Goal: Task Accomplishment & Management: Manage account settings

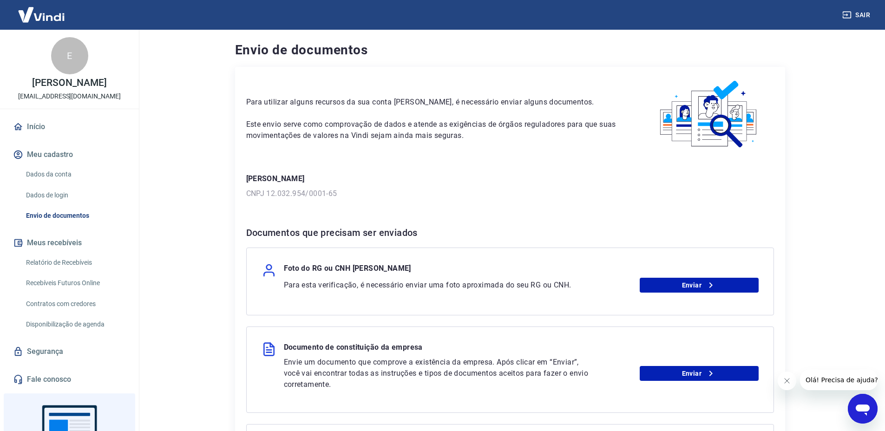
click at [52, 176] on link "Dados da conta" at bounding box center [74, 174] width 105 height 19
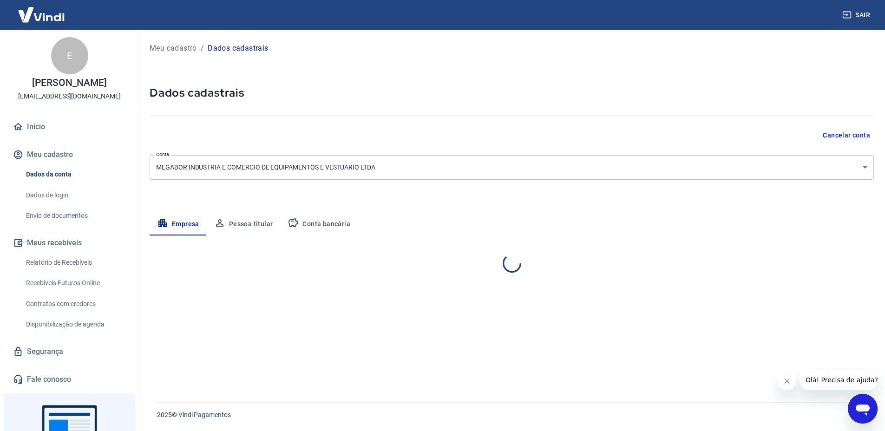
select select "RJ"
select select "business"
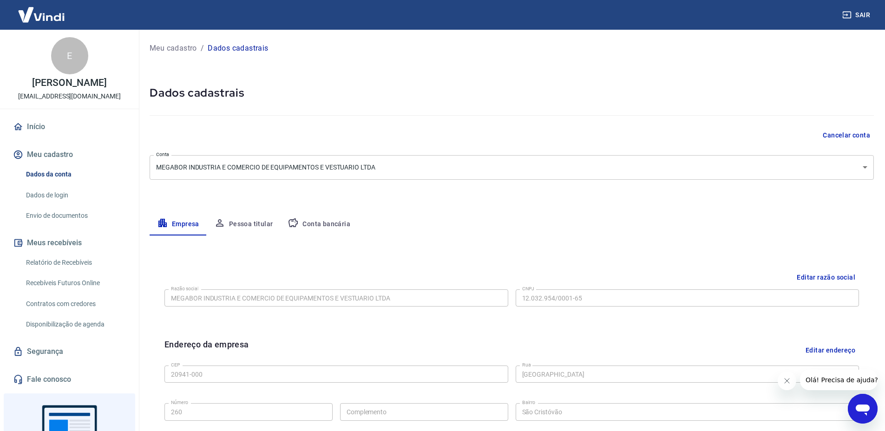
click at [244, 232] on button "Pessoa titular" at bounding box center [244, 224] width 74 height 22
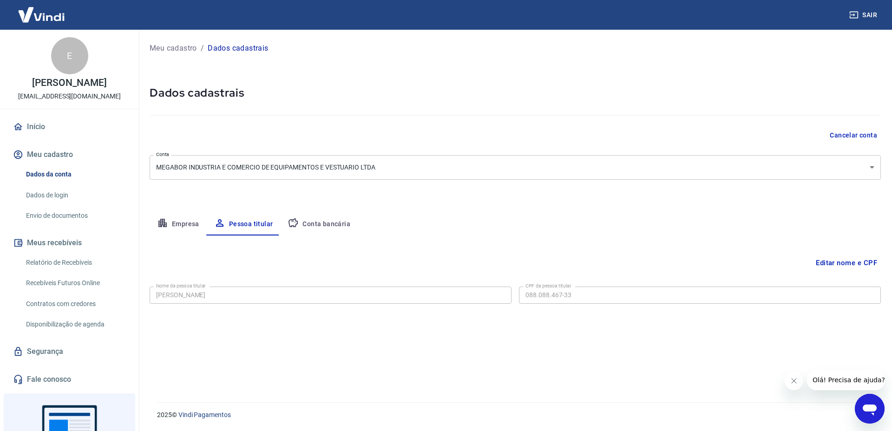
click at [829, 259] on button "Editar nome e CPF" at bounding box center [846, 263] width 69 height 18
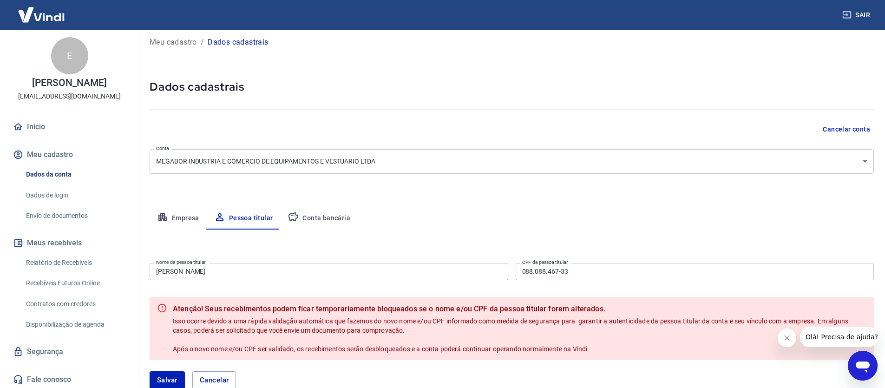
scroll to position [66, 0]
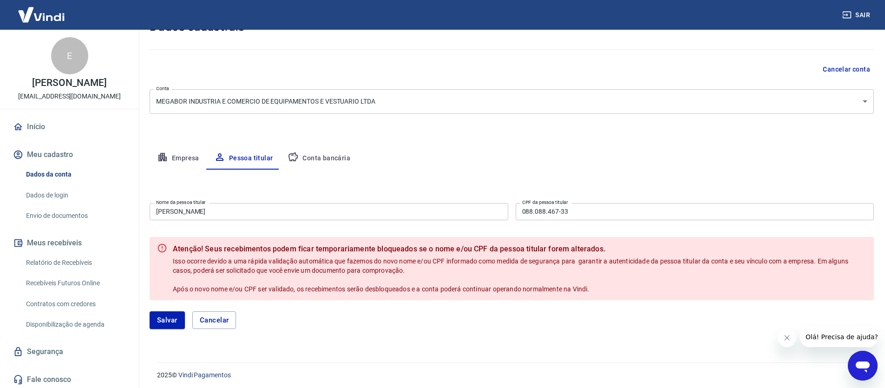
click at [269, 213] on input "[PERSON_NAME]" at bounding box center [329, 211] width 359 height 17
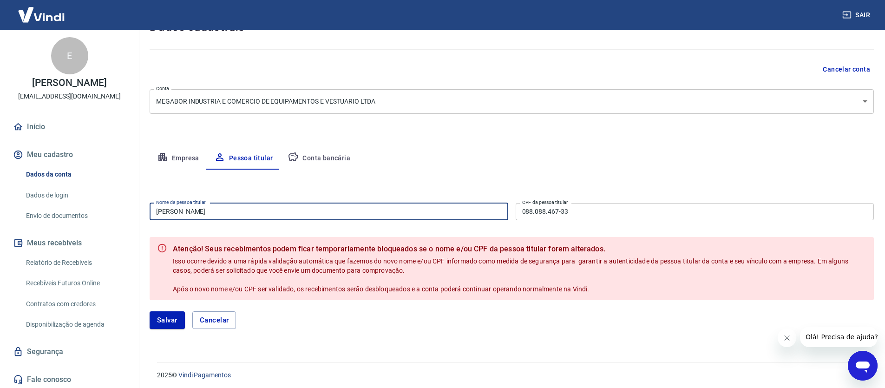
paste input "[PERSON_NAME]"
type input "[PERSON_NAME]"
click at [573, 215] on input "088.088.467-33" at bounding box center [695, 211] width 359 height 17
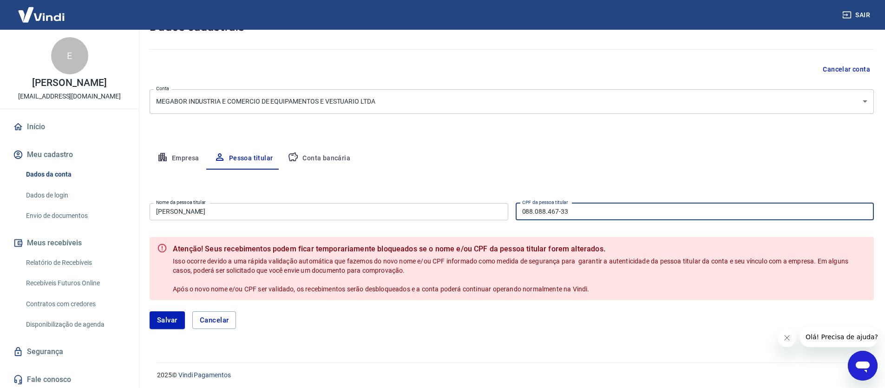
paste input "701.194.774-40"
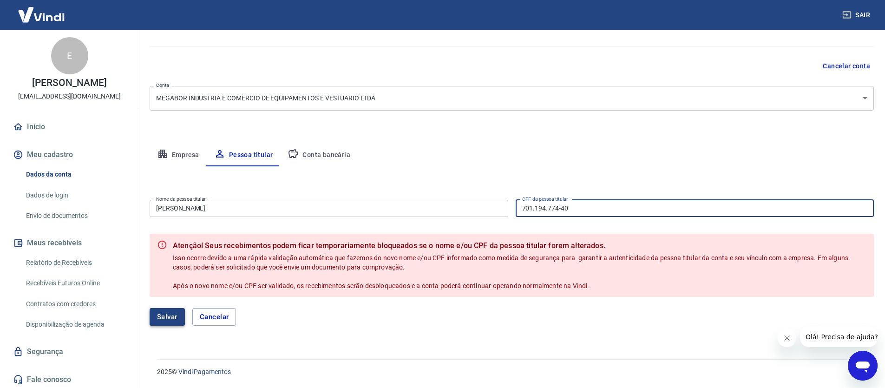
type input "701.194.774-40"
click at [166, 321] on button "Salvar" at bounding box center [167, 317] width 35 height 18
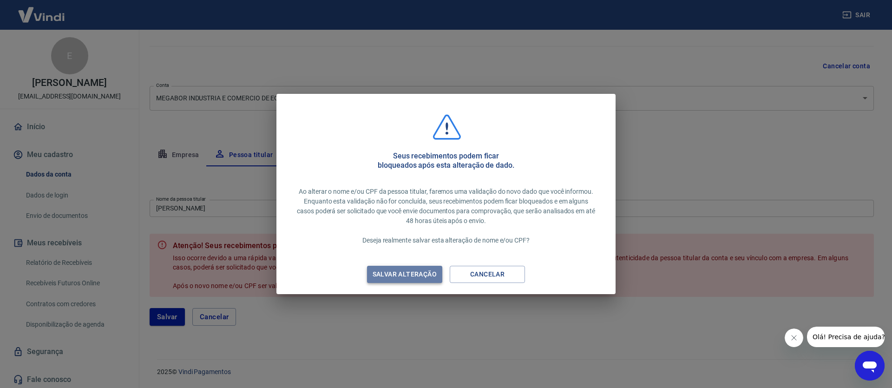
click at [409, 279] on div "Salvar alteração" at bounding box center [404, 275] width 86 height 12
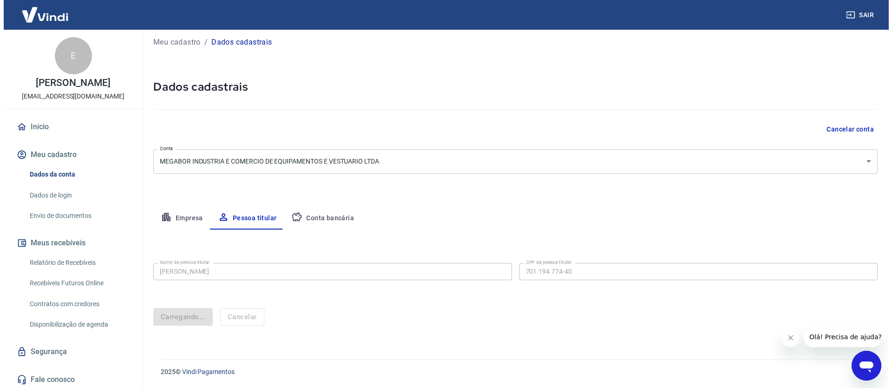
scroll to position [0, 0]
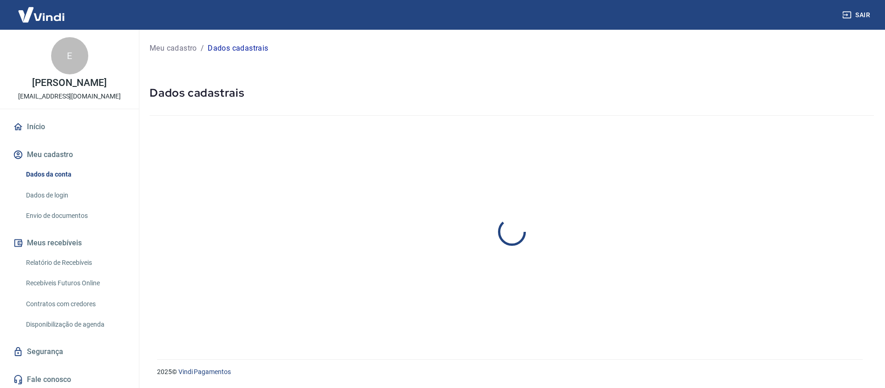
select select "RJ"
select select "business"
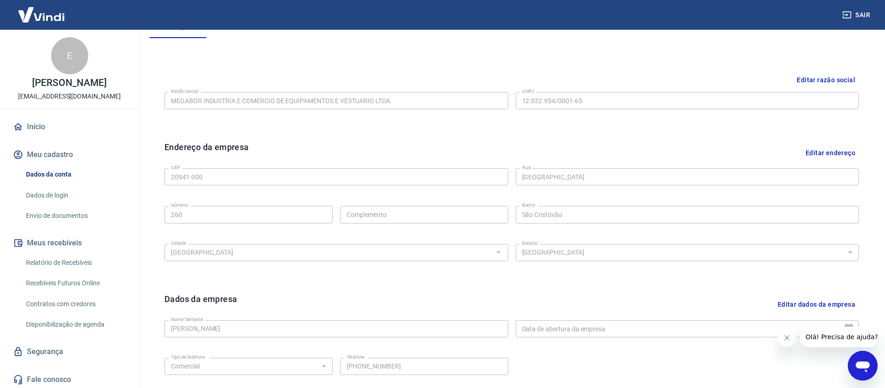
scroll to position [139, 0]
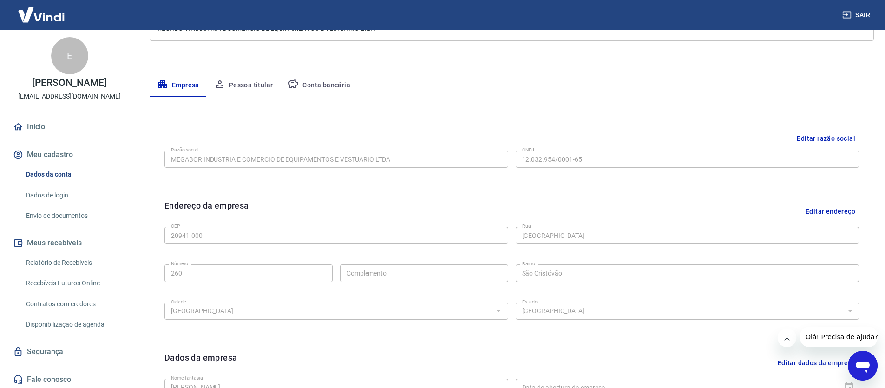
click at [339, 89] on button "Conta bancária" at bounding box center [319, 85] width 78 height 22
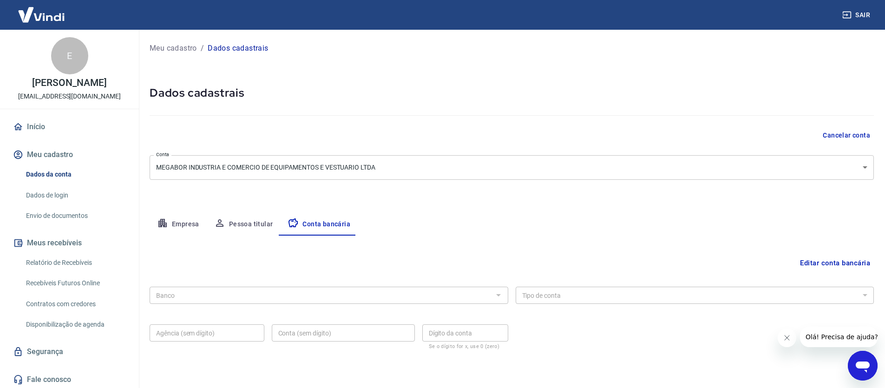
click at [248, 220] on button "Pessoa titular" at bounding box center [244, 224] width 74 height 22
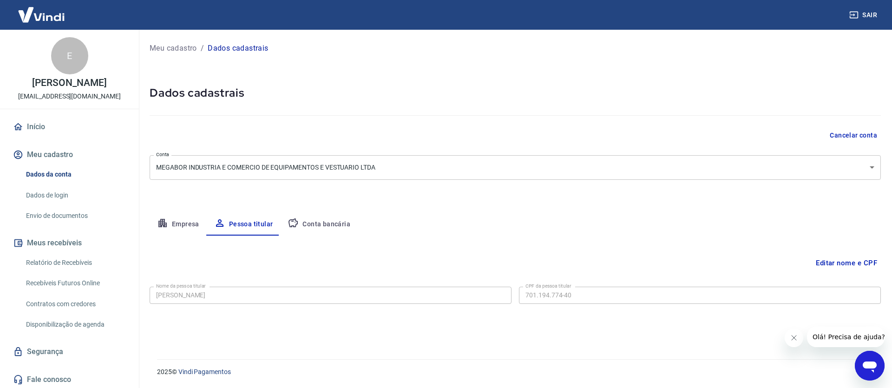
click at [870, 359] on icon "Abrir janela de mensagens" at bounding box center [869, 365] width 17 height 17
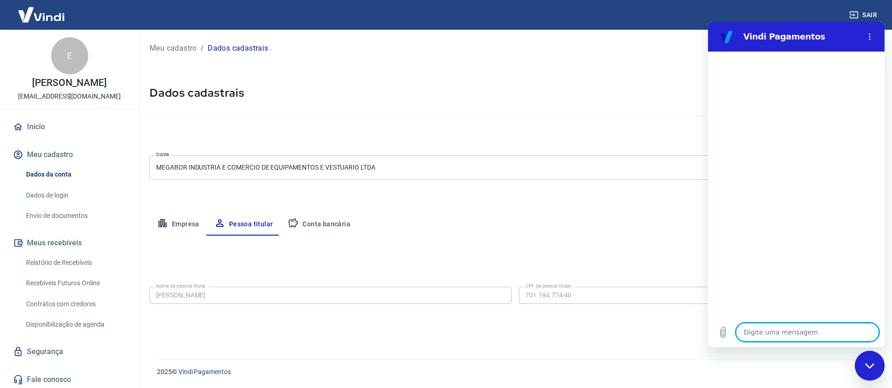
click at [762, 335] on textarea at bounding box center [807, 332] width 143 height 19
type textarea "t"
type textarea "x"
type textarea "tr"
type textarea "x"
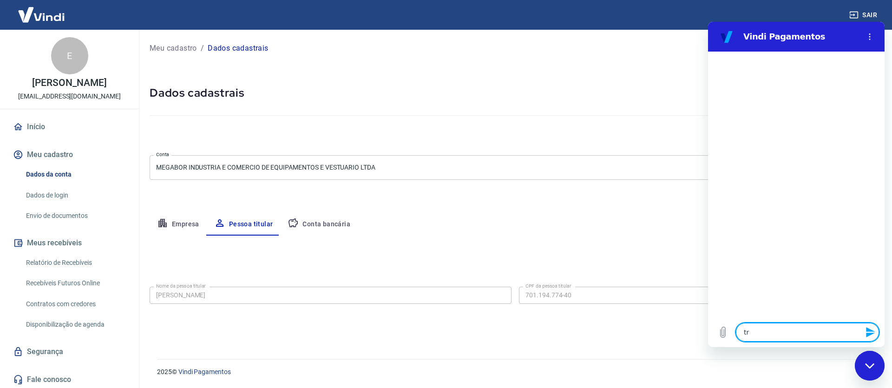
type textarea "tro"
type textarea "x"
type textarea "troc"
type textarea "x"
type textarea "troca"
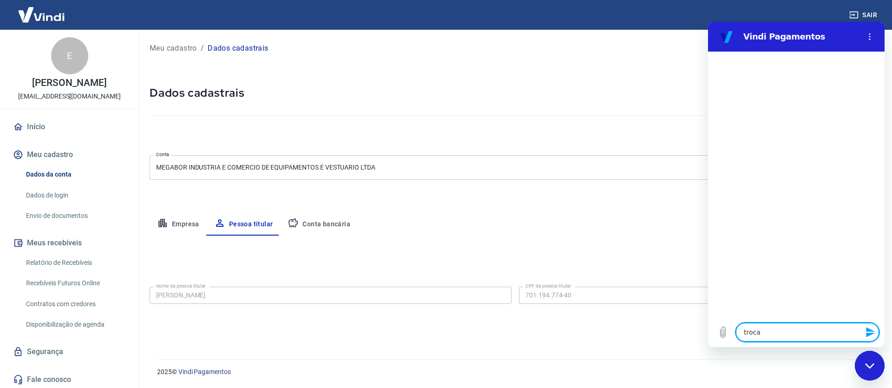
type textarea "x"
type textarea "trocar"
type textarea "x"
type textarea "trocar"
type textarea "x"
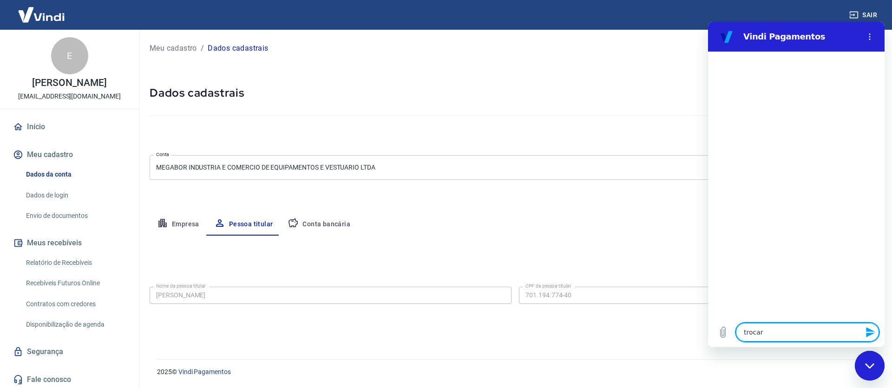
type textarea "trocar c"
type textarea "x"
type textarea "trocar cn"
type textarea "x"
type textarea "trocar cnp"
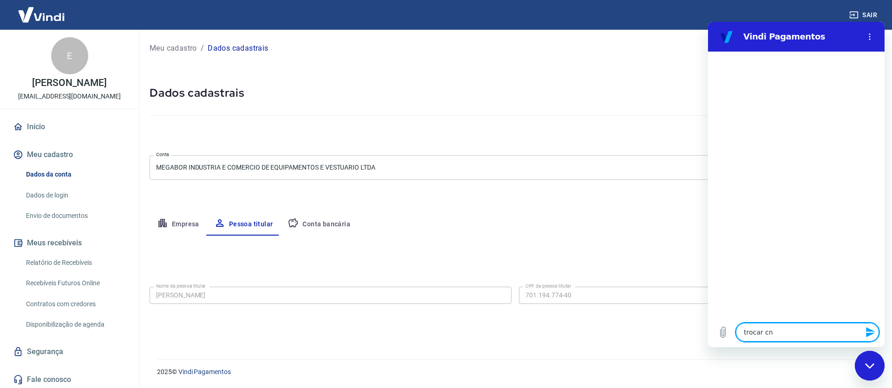
type textarea "x"
type textarea "trocar cnpj"
type textarea "x"
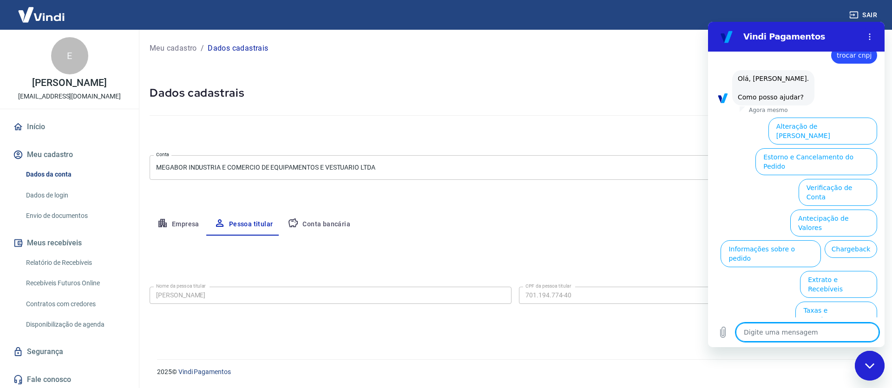
scroll to position [24, 0]
click at [828, 138] on button "Alteração de [PERSON_NAME]" at bounding box center [823, 130] width 109 height 27
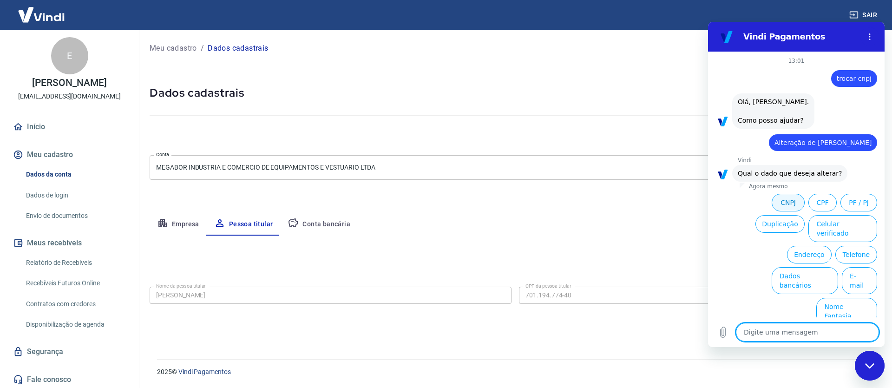
click at [785, 210] on button "CNPJ" at bounding box center [788, 203] width 33 height 18
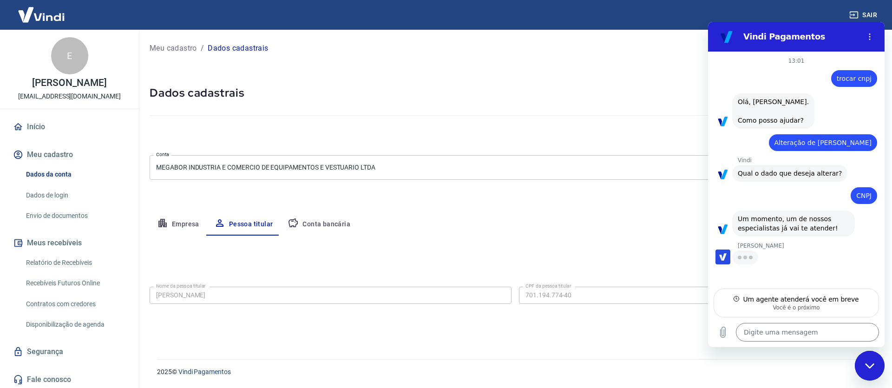
type textarea "x"
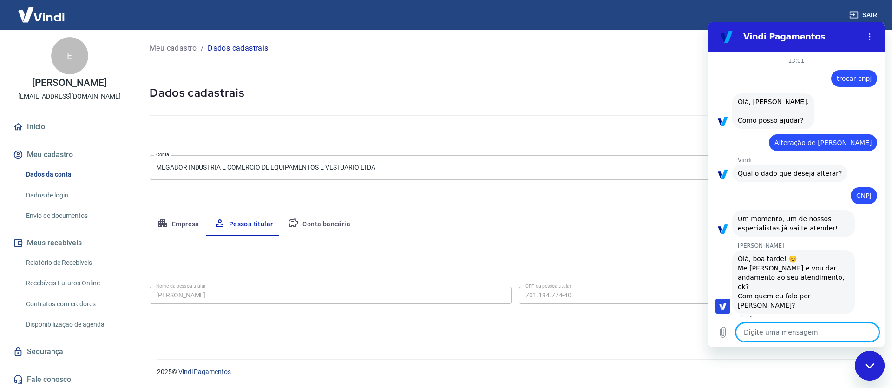
click at [778, 335] on textarea at bounding box center [807, 332] width 143 height 19
type textarea "O"
type textarea "x"
type textarea "Ol"
type textarea "x"
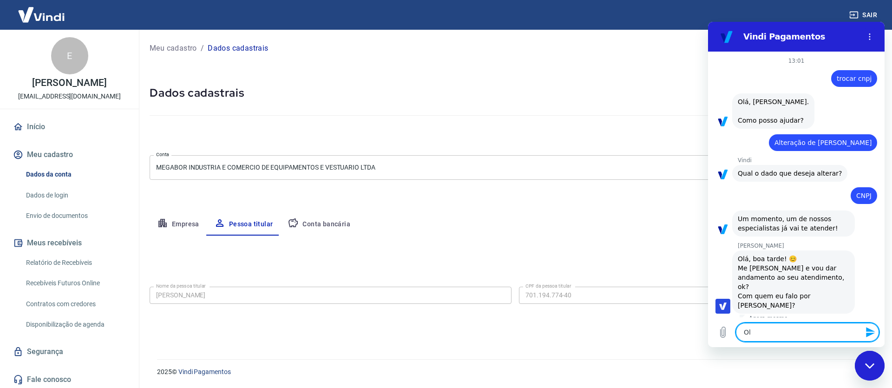
type textarea "[PERSON_NAME]"
type textarea "x"
type textarea "[PERSON_NAME]"
type textarea "x"
type textarea "[PERSON_NAME]"
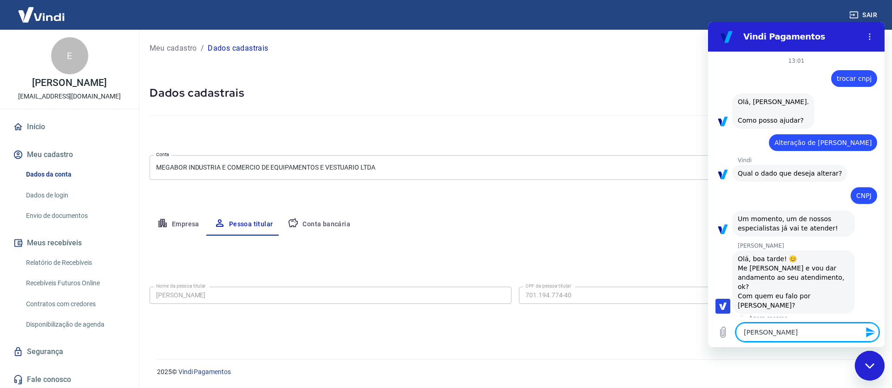
type textarea "x"
type textarea "[PERSON_NAME]"
type textarea "x"
type textarea "[PERSON_NAME]"
type textarea "x"
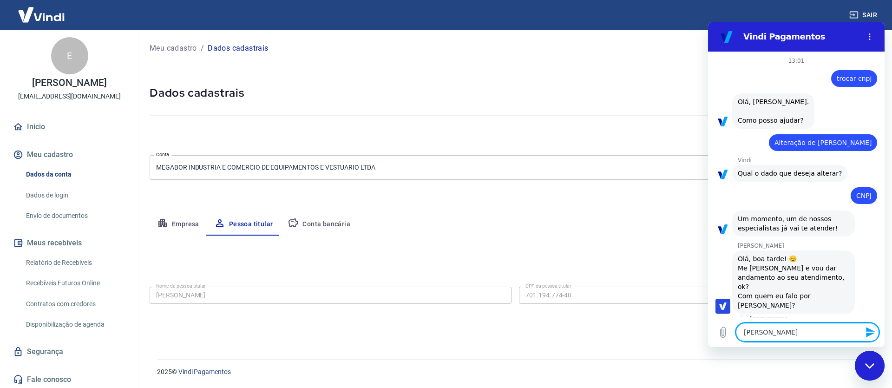
type textarea "[PERSON_NAME]"
type textarea "x"
type textarea "[PERSON_NAME]"
type textarea "x"
type textarea "[PERSON_NAME]"
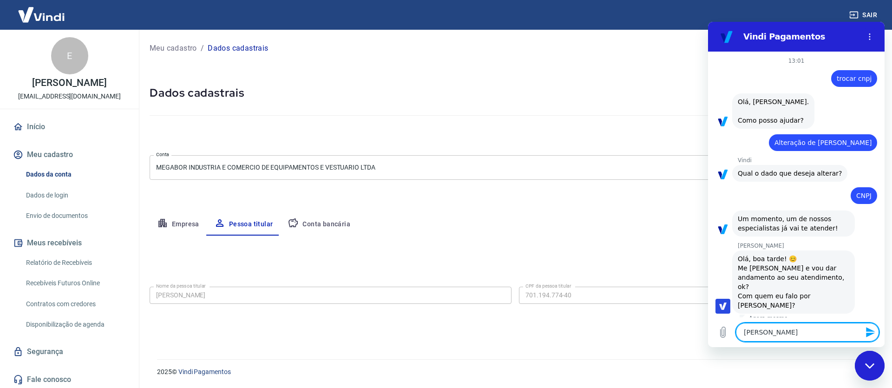
type textarea "x"
type textarea "[PERSON_NAME]"
type textarea "x"
type textarea "[PERSON_NAME]"
type textarea "x"
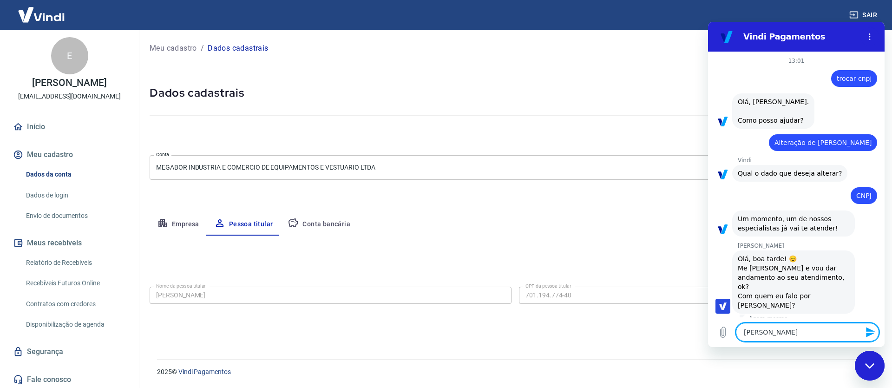
type textarea "[PERSON_NAME]"
type textarea "x"
type textarea "[PERSON_NAME]"
type textarea "x"
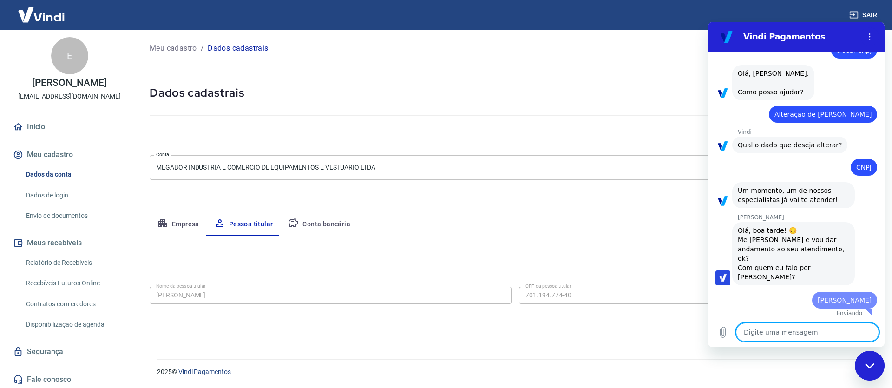
type textarea "A"
type textarea "x"
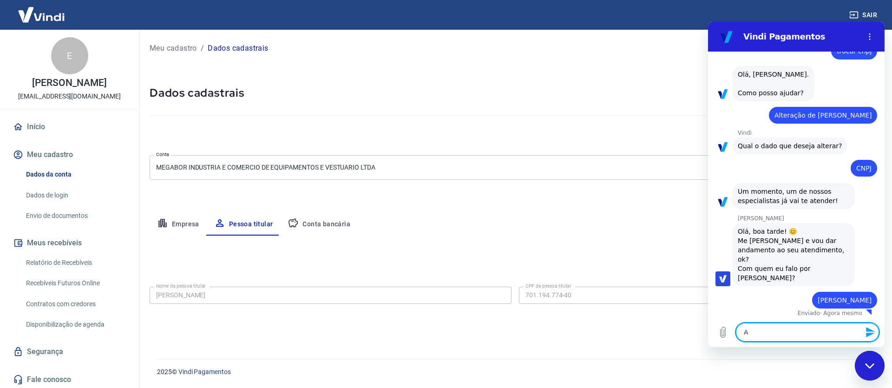
type textarea "An"
type textarea "x"
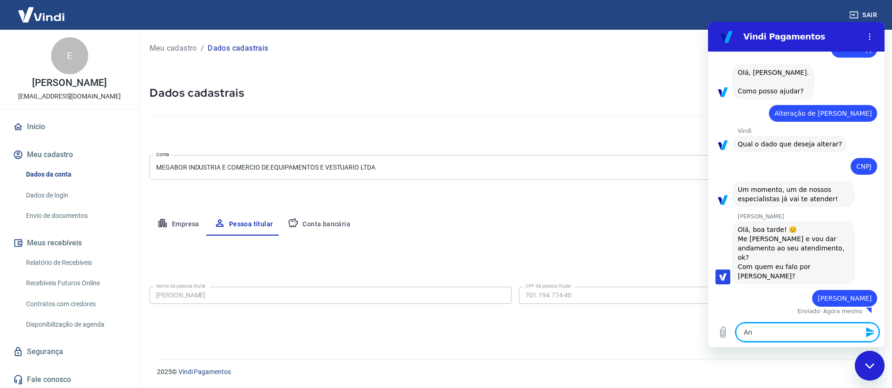
type textarea "Anf"
type textarea "x"
type textarea "Anfe"
type textarea "x"
type textarea "Anfel"
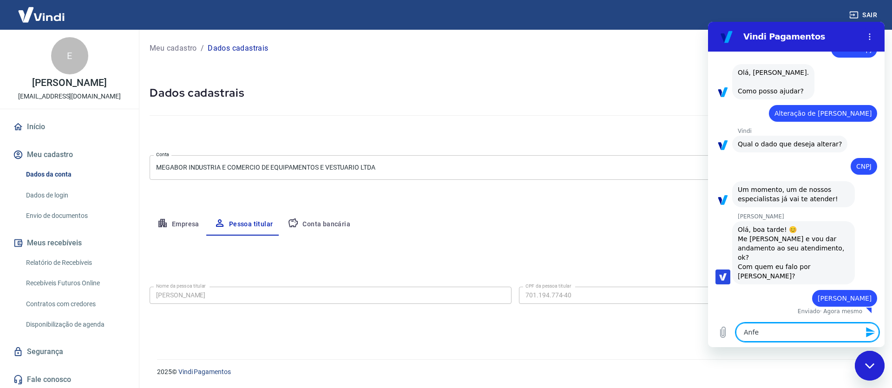
type textarea "x"
type textarea "Anfeli"
type textarea "x"
type textarea "Anfelit"
type textarea "x"
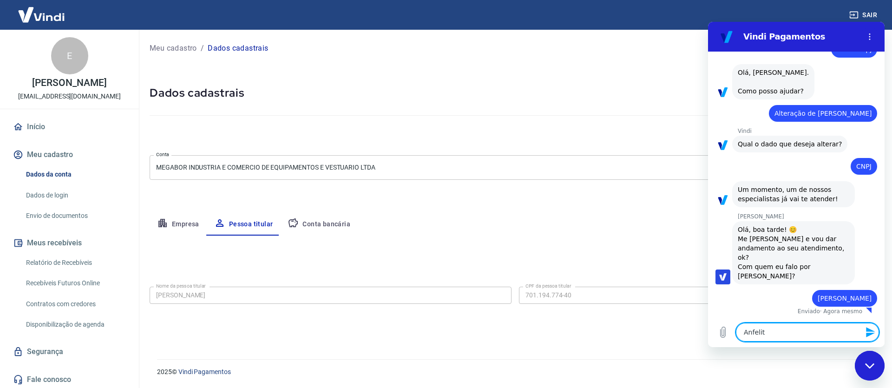
type textarea "Anfelito"
type textarea "x"
type textarea "Anfeliton"
type textarea "x"
type textarea "Anfelito"
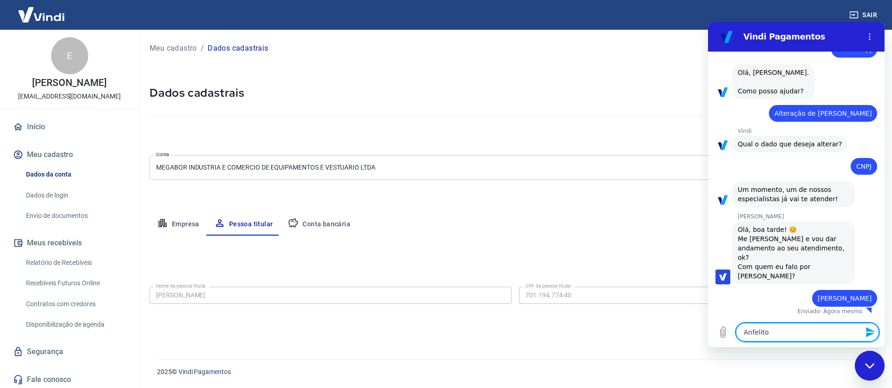
type textarea "x"
type textarea "Anfelit"
type textarea "x"
type textarea "Anfeli"
type textarea "x"
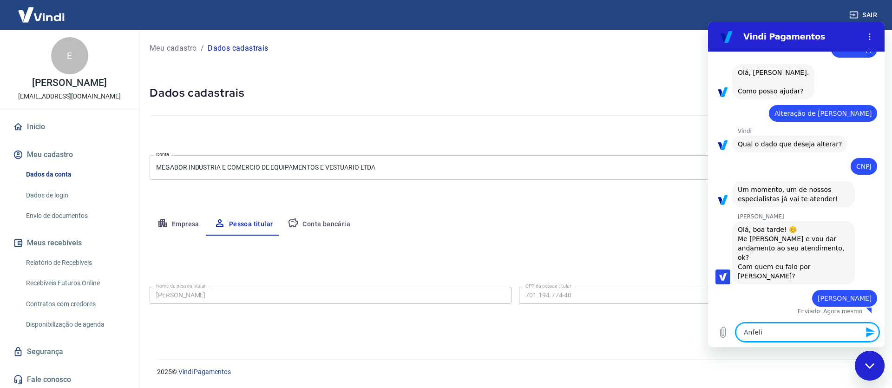
type textarea "Anfel"
type textarea "x"
type textarea "Anfe"
type textarea "x"
type textarea "Anf"
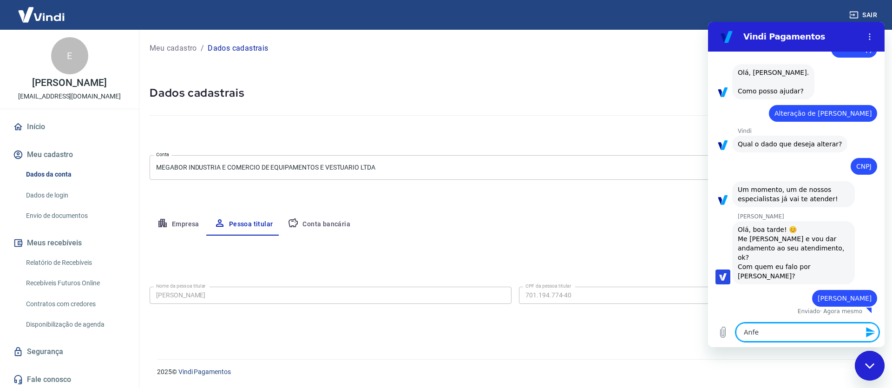
type textarea "x"
type textarea "An"
type textarea "x"
type textarea "And"
type textarea "x"
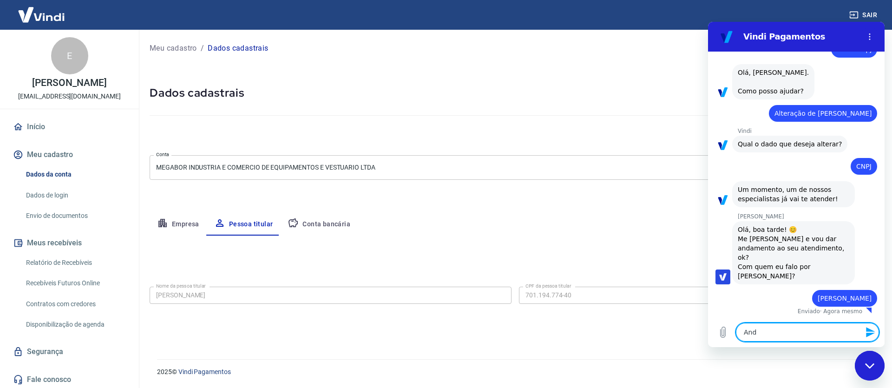
type textarea "Ande"
type textarea "x"
type textarea "Andel"
type textarea "x"
type textarea "Andeli"
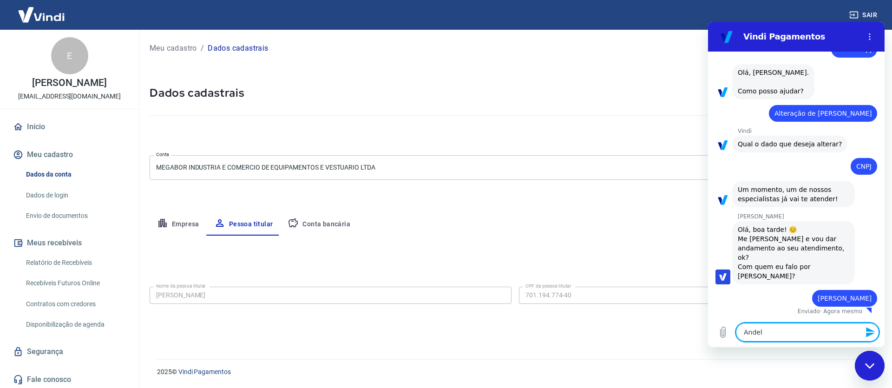
type textarea "x"
type textarea "Andelit"
type textarea "x"
type textarea "Andelito"
type textarea "x"
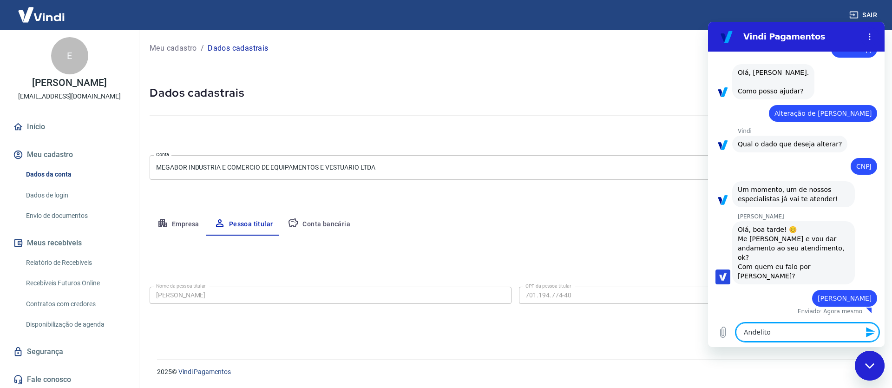
type textarea "Andeliton"
type textarea "x"
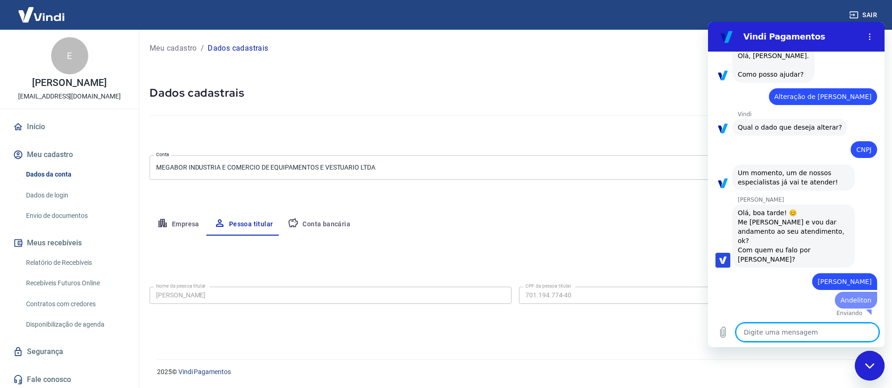
type textarea "p"
type textarea "x"
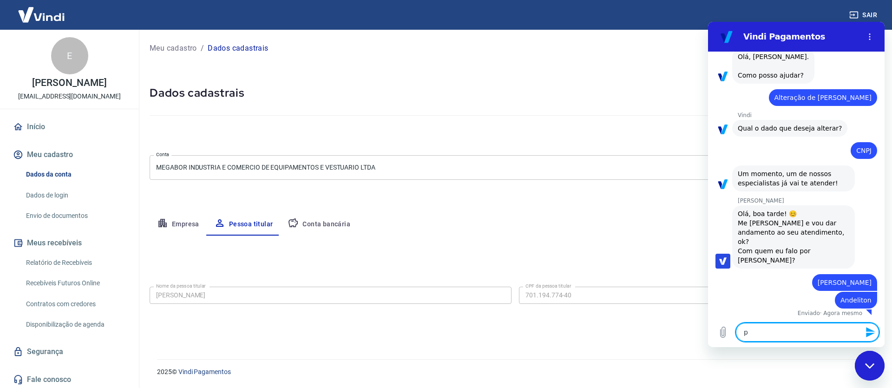
type textarea "pr"
type textarea "x"
type textarea "pre"
type textarea "x"
type textarea "prec"
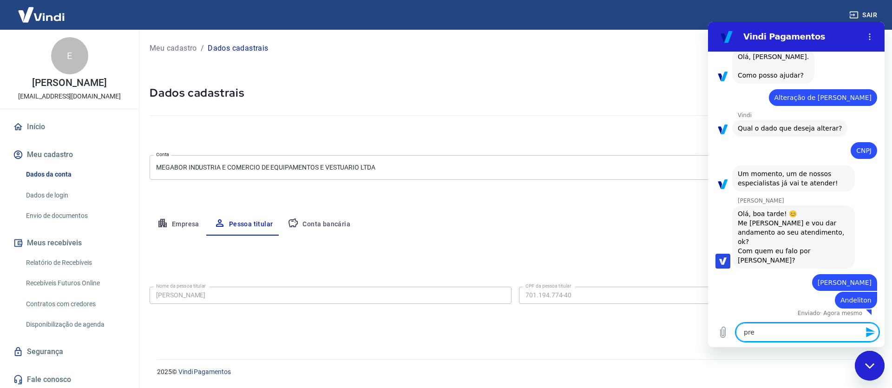
type textarea "x"
type textarea "preci"
type textarea "x"
type textarea "precis"
type textarea "x"
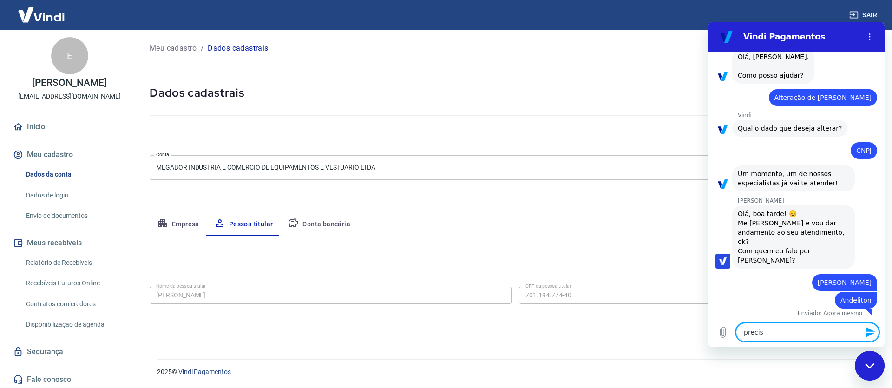
scroll to position [47, 0]
type textarea "preciso"
type textarea "x"
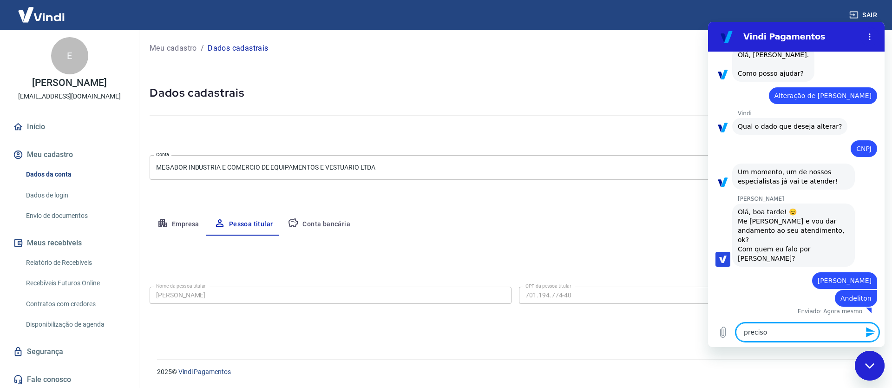
type textarea "preciso"
type textarea "x"
type textarea "preciso t"
type textarea "x"
type textarea "preciso tr"
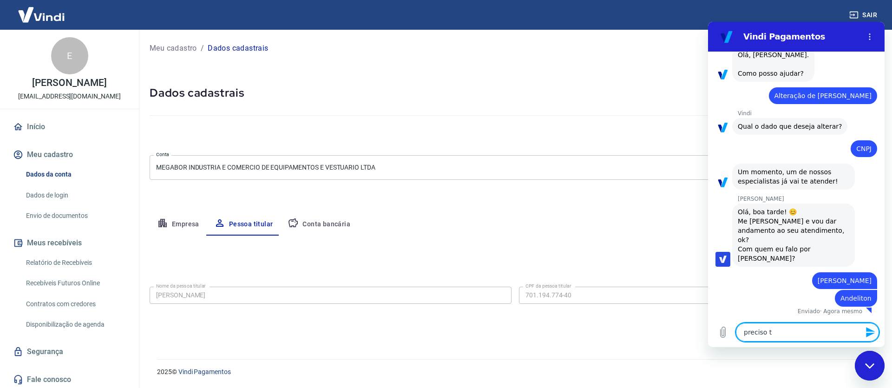
type textarea "x"
type textarea "preciso tro"
type textarea "x"
type textarea "preciso troc"
type textarea "x"
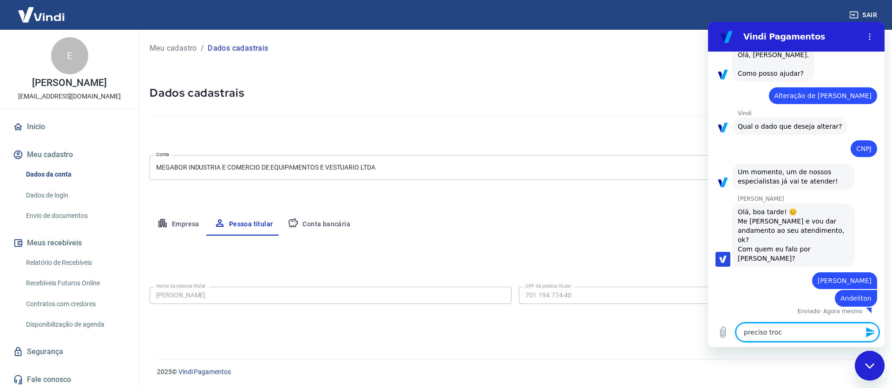
type textarea "preciso troca"
type textarea "x"
type textarea "preciso trocar"
type textarea "x"
type textarea "preciso trocar"
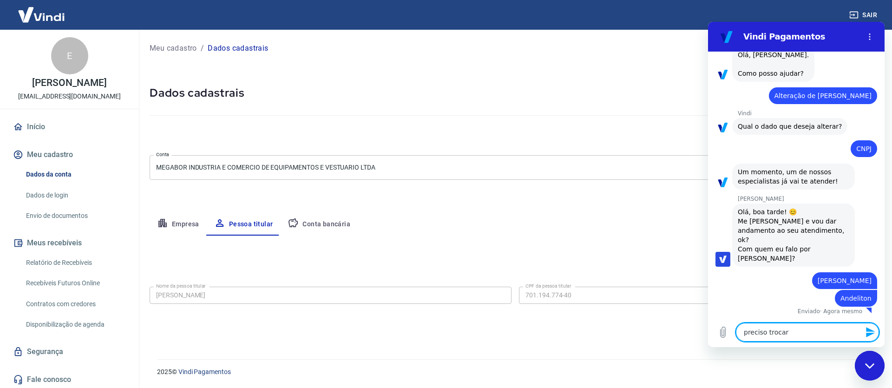
type textarea "x"
type textarea "preciso trocar o"
type textarea "x"
type textarea "preciso trocar o"
type textarea "x"
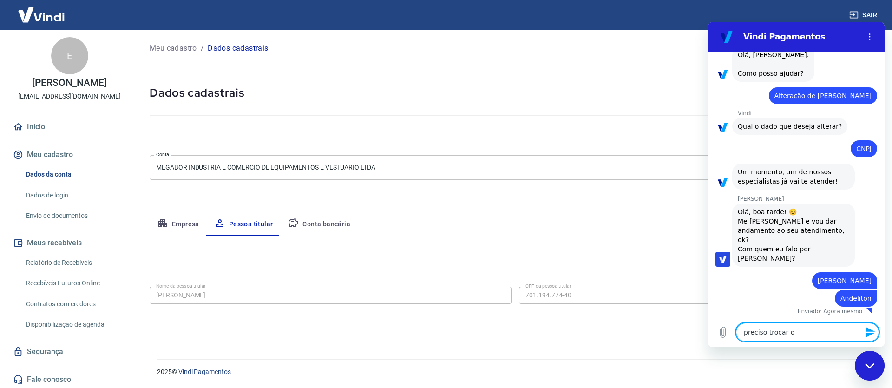
type textarea "preciso trocar o c"
type textarea "x"
type textarea "preciso trocar o cn"
type textarea "x"
type textarea "preciso trocar o cnp"
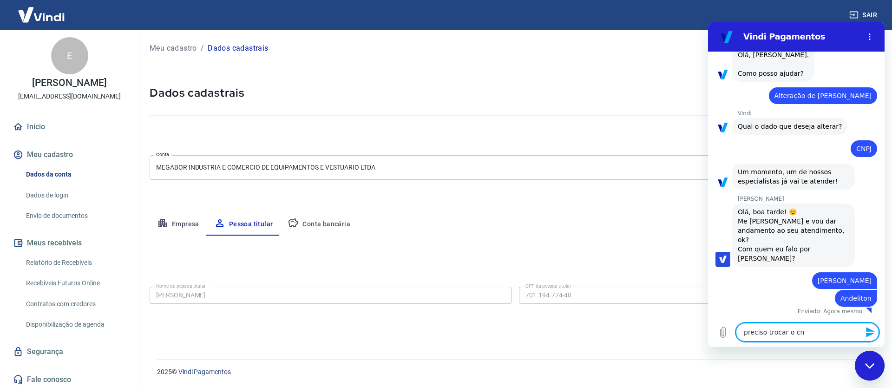
type textarea "x"
type textarea "preciso trocar o cnpj"
type textarea "x"
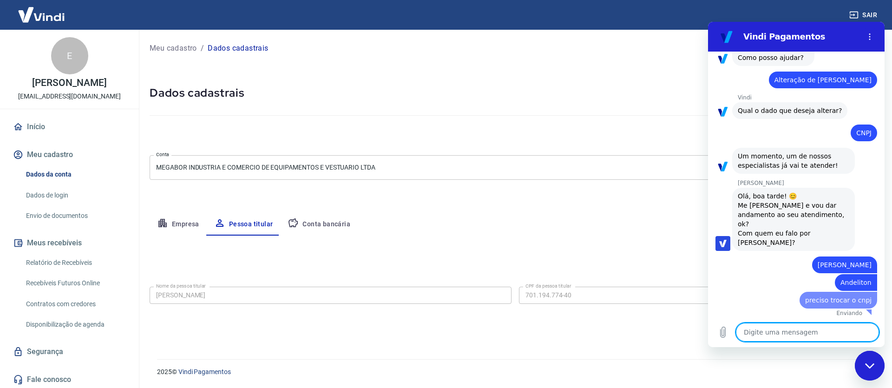
scroll to position [65, 0]
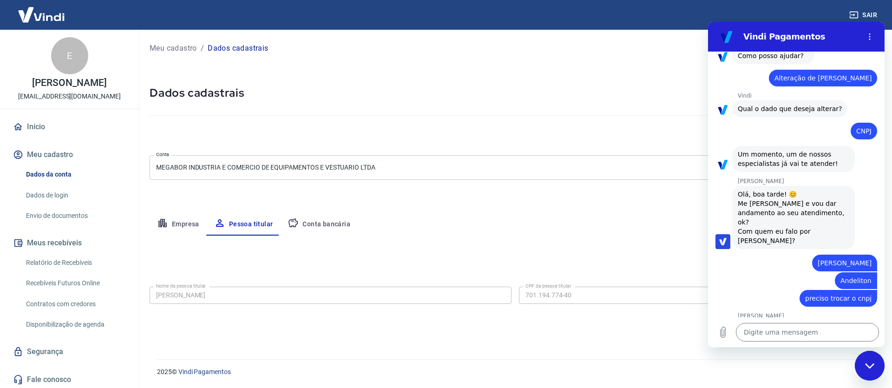
type textarea "x"
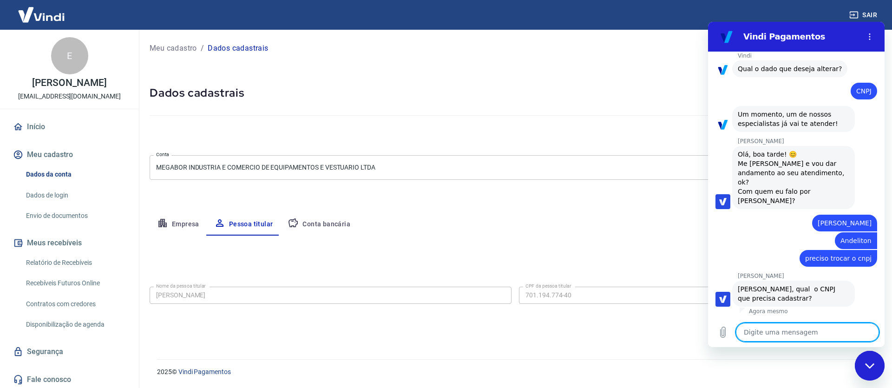
click at [784, 329] on textarea at bounding box center [807, 332] width 143 height 19
paste textarea "27.493.779/0001.80"
type textarea "27.493.779/0001.80"
type textarea "x"
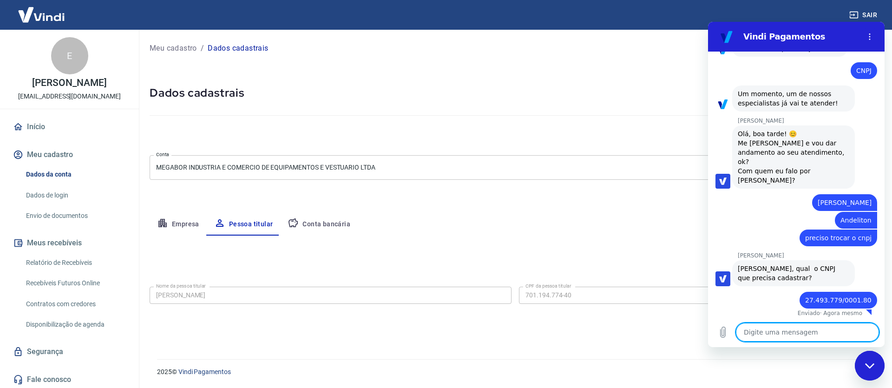
scroll to position [127, 0]
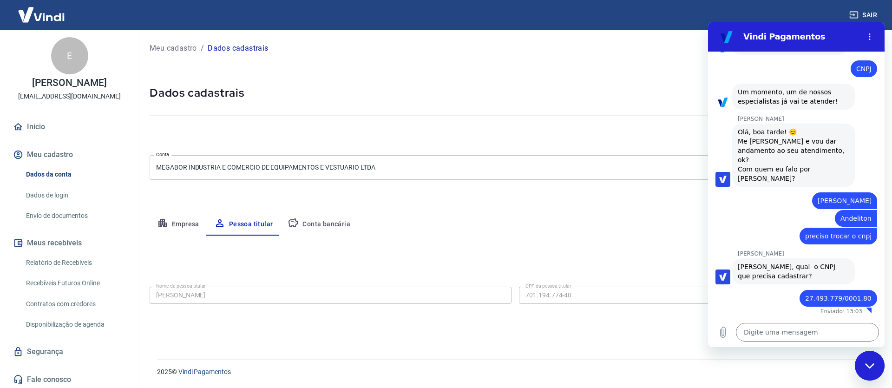
type textarea "x"
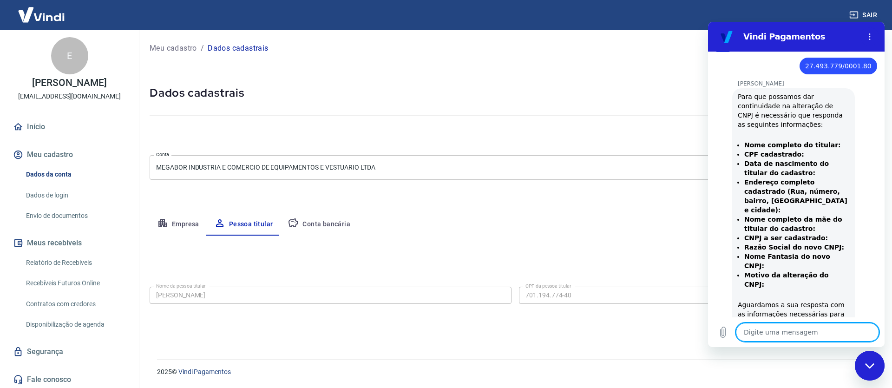
scroll to position [366, 0]
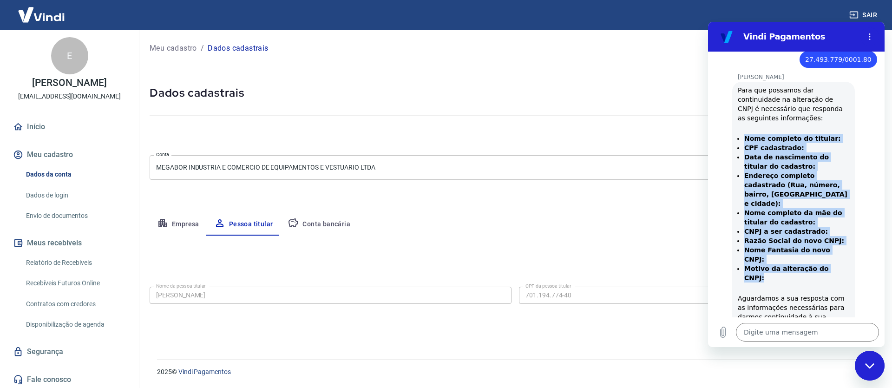
drag, startPoint x: 840, startPoint y: 250, endPoint x: 741, endPoint y: 139, distance: 148.1
click at [741, 139] on ul "Nome completo do titular: CPF cadastrado: Data de nascimento do titular do cada…" at bounding box center [794, 208] width 112 height 149
copy ul "Nome completo do titular: CPF cadastrado: Data de nascimento do titular do cada…"
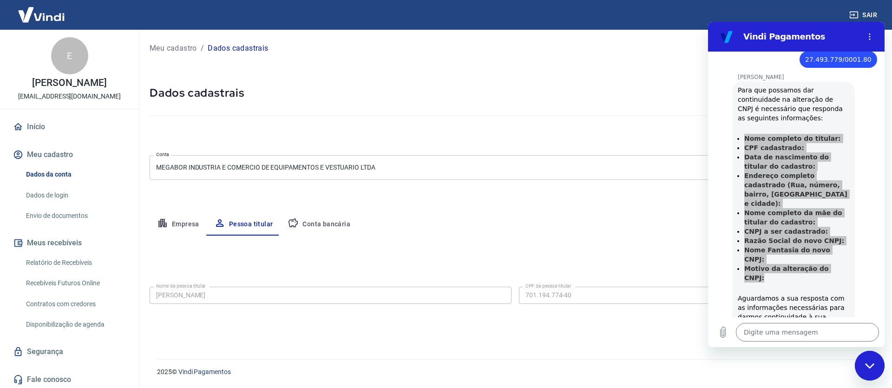
click at [196, 219] on button "Empresa" at bounding box center [178, 224] width 57 height 22
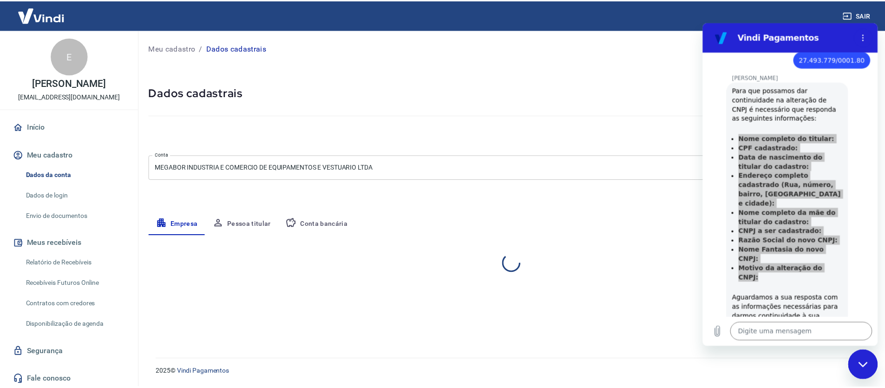
select select "RJ"
select select "business"
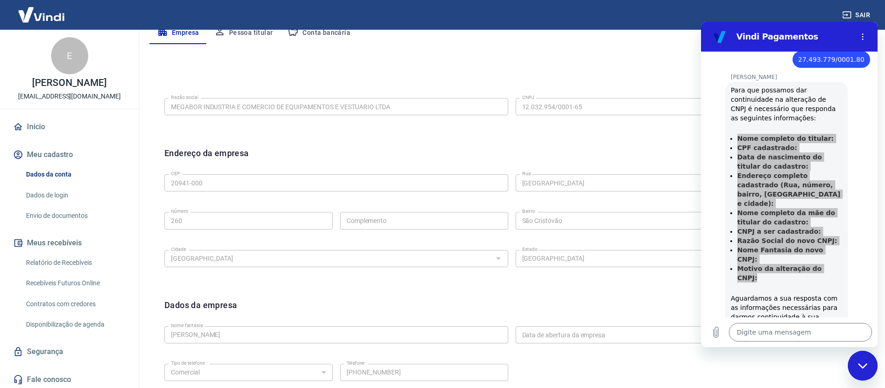
scroll to position [197, 0]
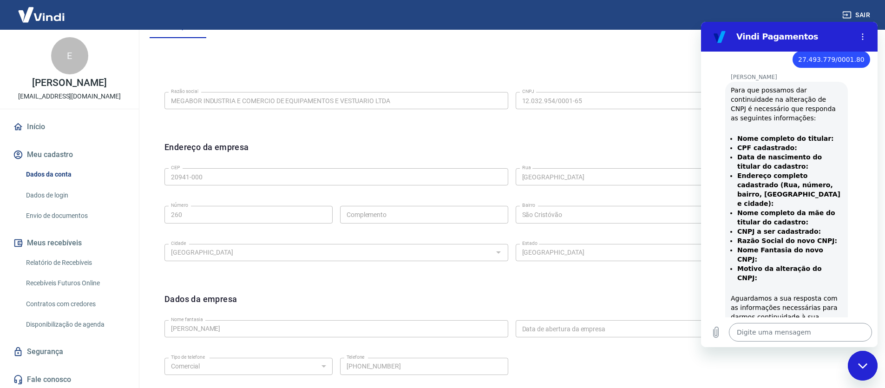
click at [768, 331] on textarea at bounding box center [800, 332] width 143 height 19
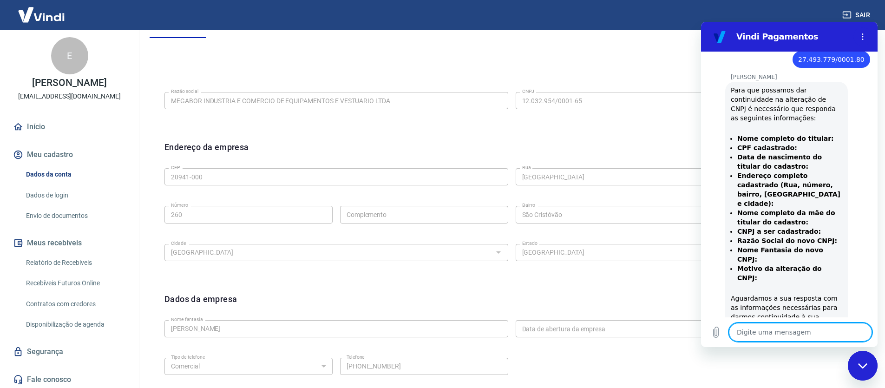
paste textarea "Nome completo do titular:[PERSON_NAME] CPF cadastrado:701.194.774-40 Data de na…"
type textarea "Nome completo do titular:[PERSON_NAME] CPF cadastrado:701.194.774-40 Data de na…"
type textarea "x"
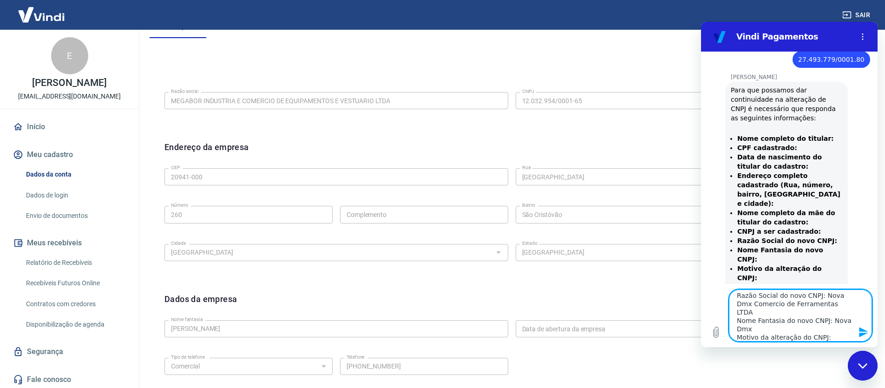
click at [779, 331] on textarea "Nome completo do titular:[PERSON_NAME] CPF cadastrado:701.194.774-40 Data de na…" at bounding box center [800, 315] width 143 height 52
type textarea "Nome completo do titular:[PERSON_NAME] CPF cadastrado:701.194.774-40 Data de na…"
type textarea "x"
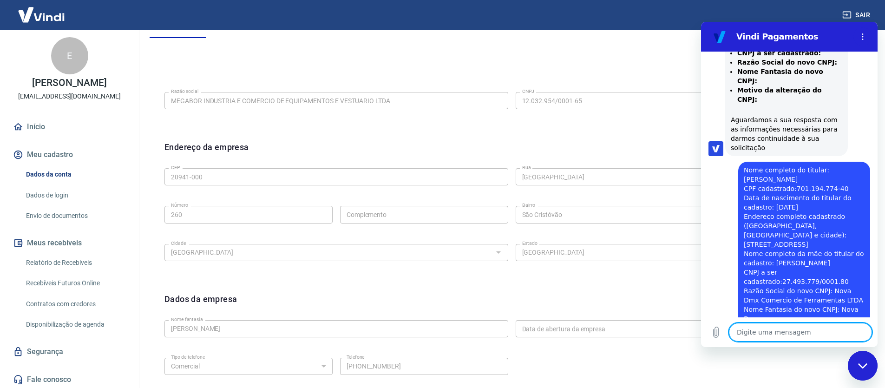
scroll to position [546, 0]
click at [332, 58] on div "Editar razão social Razão social MEGABOR INDUSTRIA E COMERCIO DE EQUIPAMENTOS E…" at bounding box center [512, 239] width 724 height 365
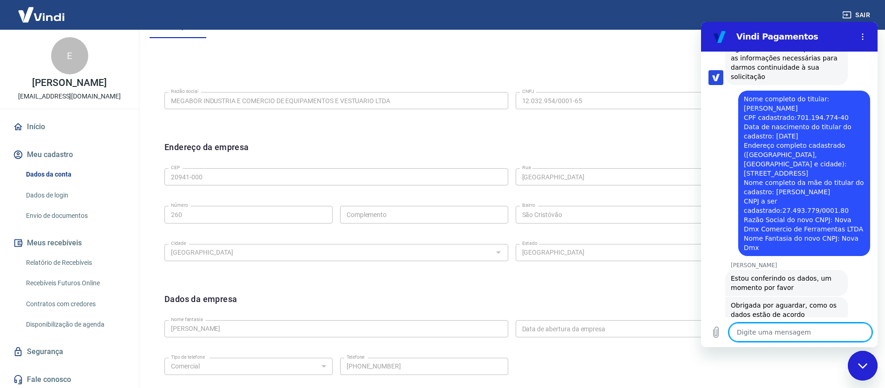
scroll to position [617, 0]
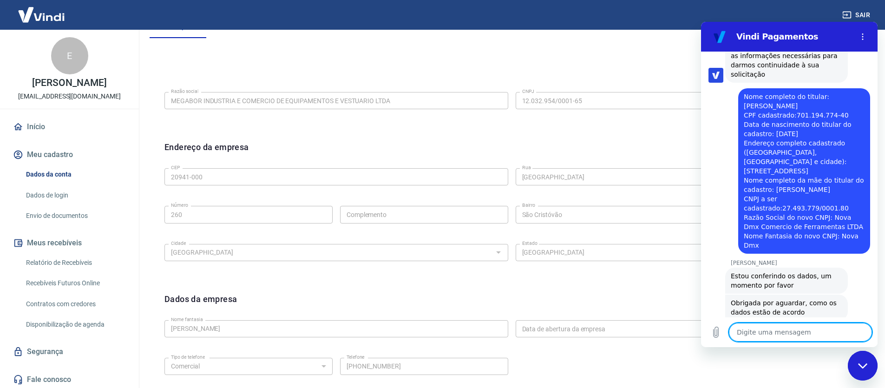
click at [770, 331] on textarea at bounding box center [800, 332] width 143 height 19
type textarea "x"
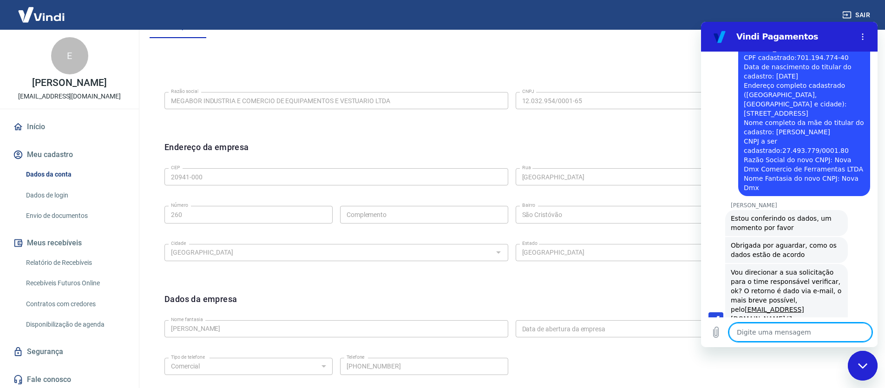
scroll to position [677, 0]
type textarea "c"
type textarea "x"
type textarea "co"
type textarea "x"
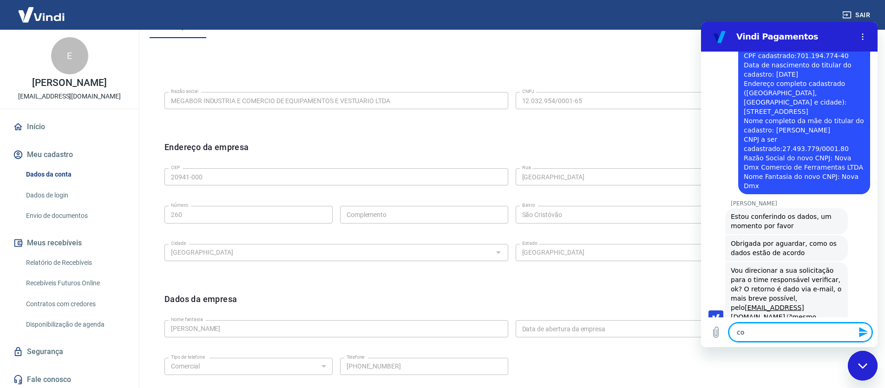
type textarea "com"
type textarea "x"
type textarea "comb"
type textarea "x"
type textarea "combi"
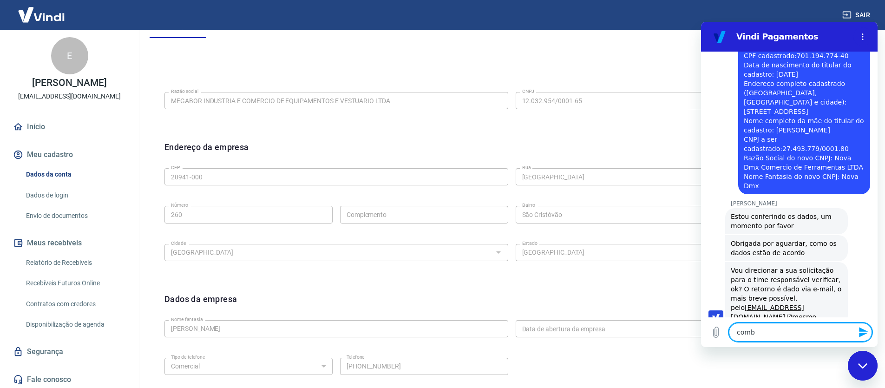
type textarea "x"
type textarea "combin"
type textarea "x"
type textarea "combina"
type textarea "x"
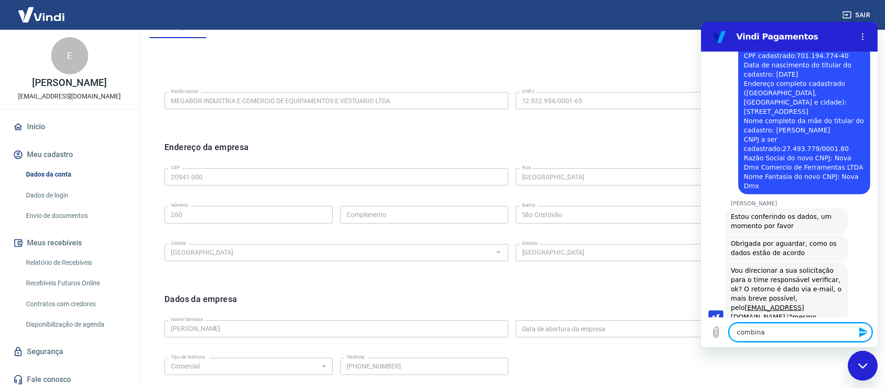
type textarea "combinad"
type textarea "x"
type textarea "combinado"
type textarea "x"
type textarea "combinado"
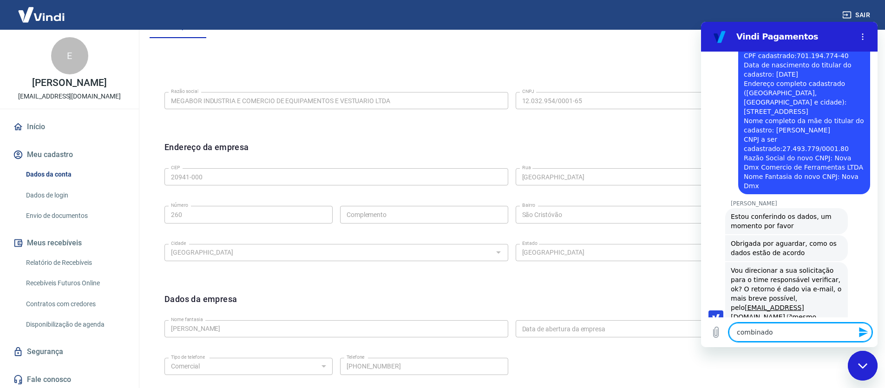
type textarea "x"
type textarea "combinado o"
type textarea "x"
type textarea "combinado ob"
type textarea "x"
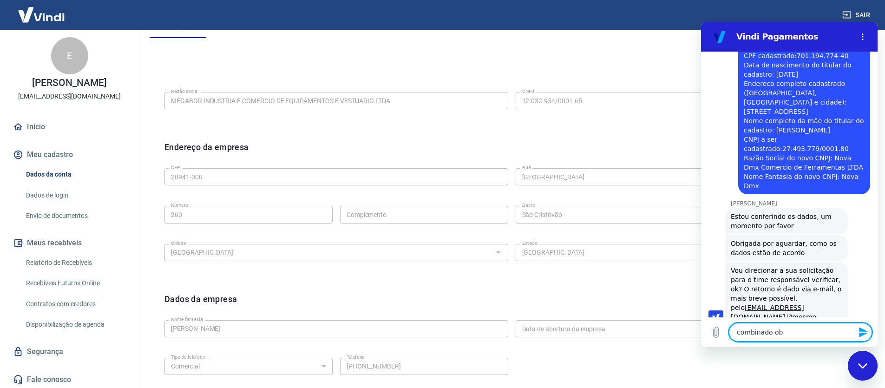
type textarea "combinado obr"
type textarea "x"
type textarea "combinado obri"
type textarea "x"
type textarea "combinado obrig"
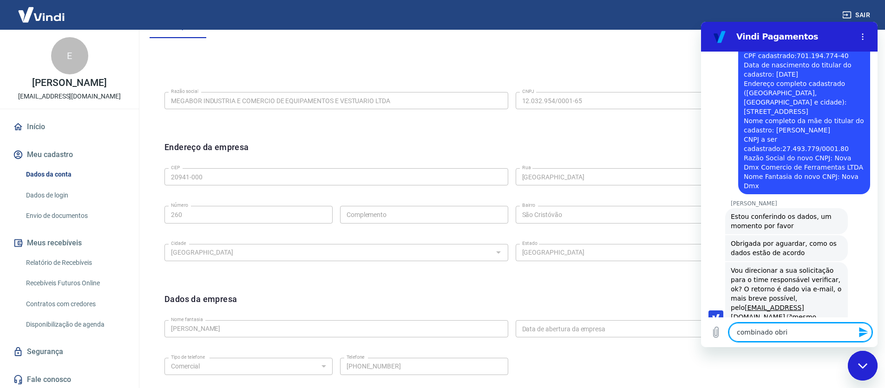
type textarea "x"
type textarea "combinado obriga"
type textarea "x"
type textarea "combinado obrigad"
type textarea "x"
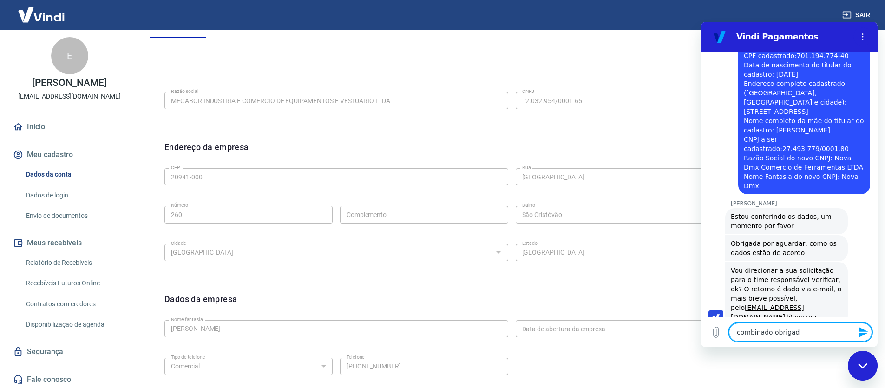
type textarea "combinado obrigado"
type textarea "x"
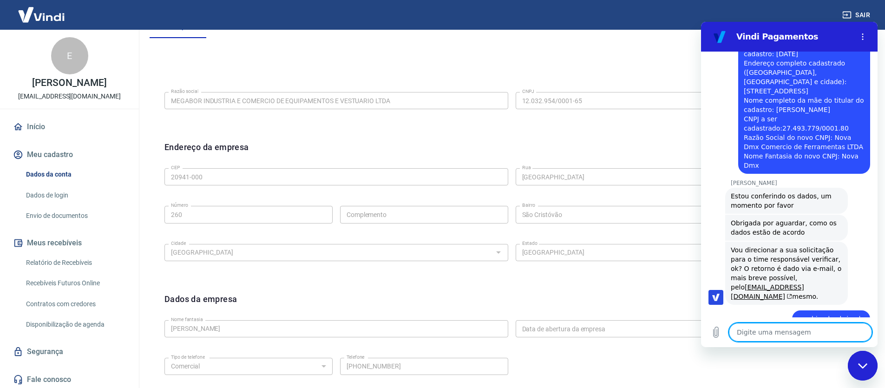
scroll to position [699, 0]
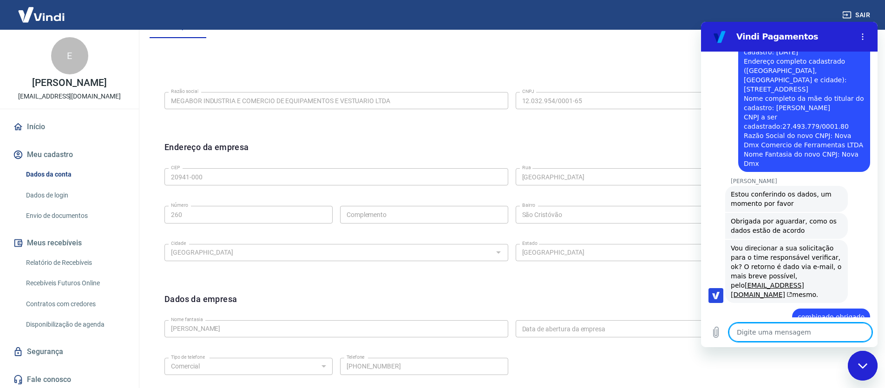
click at [517, 60] on div "Editar razão social Razão social MEGABOR INDUSTRIA E COMERCIO DE EQUIPAMENTOS E…" at bounding box center [512, 239] width 724 height 365
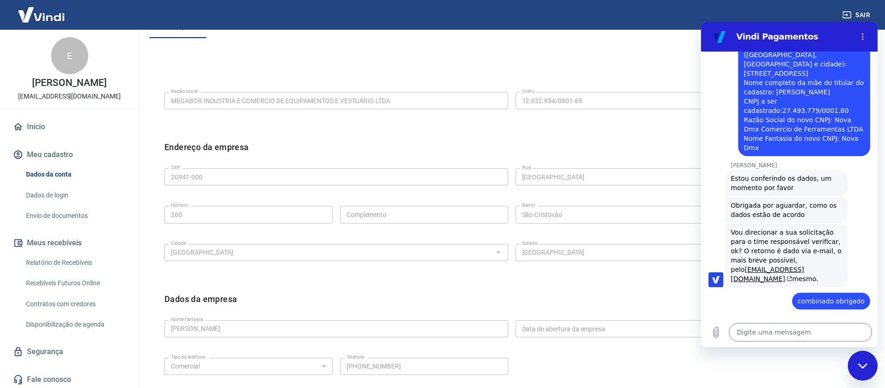
type textarea "x"
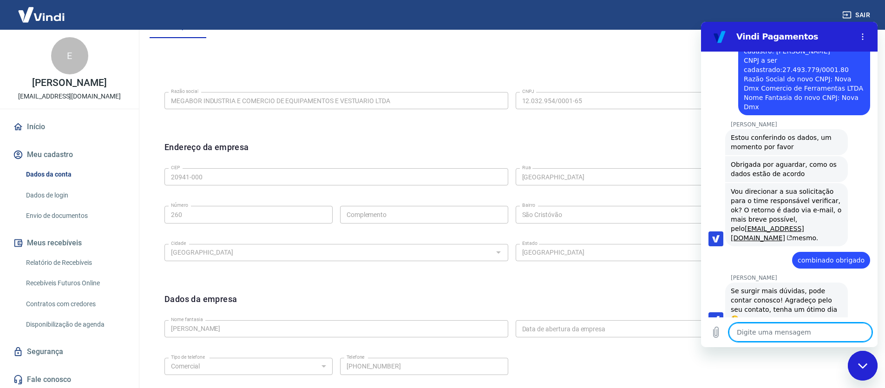
scroll to position [758, 0]
